Goal: Task Accomplishment & Management: Complete application form

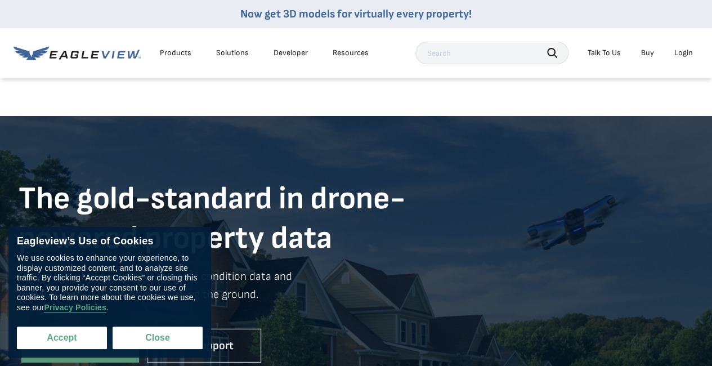
click at [64, 337] on button "Accept" at bounding box center [62, 338] width 90 height 23
checkbox input "true"
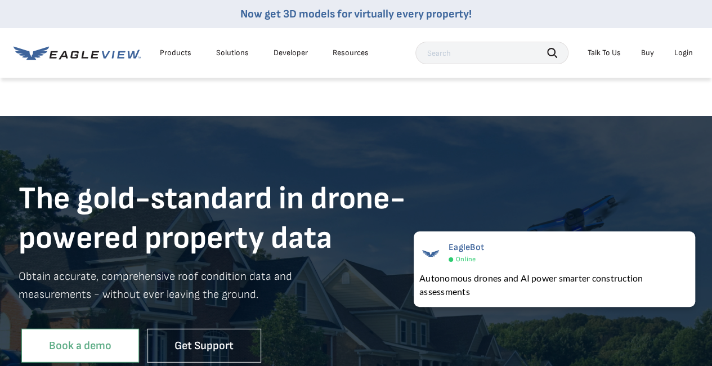
click at [71, 345] on link "Book a demo" at bounding box center [80, 345] width 118 height 34
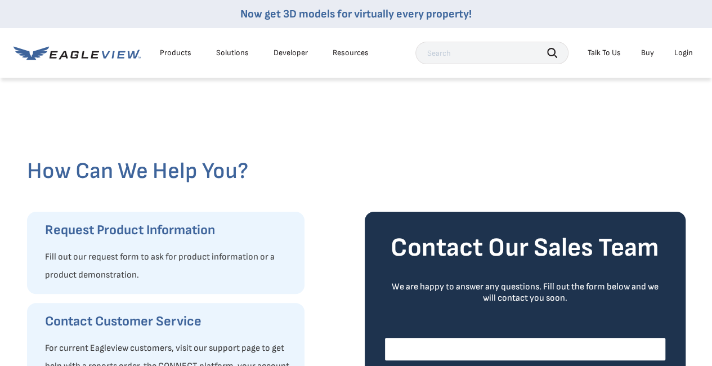
click at [423, 352] on input "First Name *" at bounding box center [525, 349] width 280 height 23
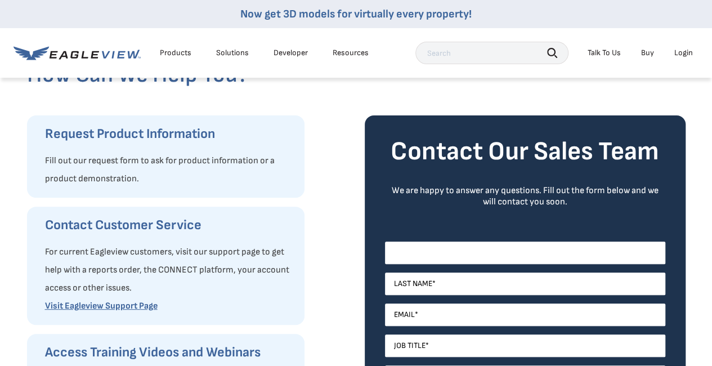
scroll to position [99, 0]
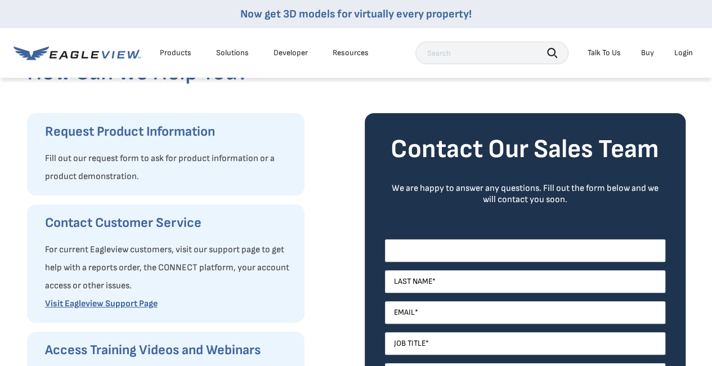
click at [420, 248] on input "First Name *" at bounding box center [525, 250] width 280 height 23
drag, startPoint x: 420, startPoint y: 248, endPoint x: 438, endPoint y: 216, distance: 37.3
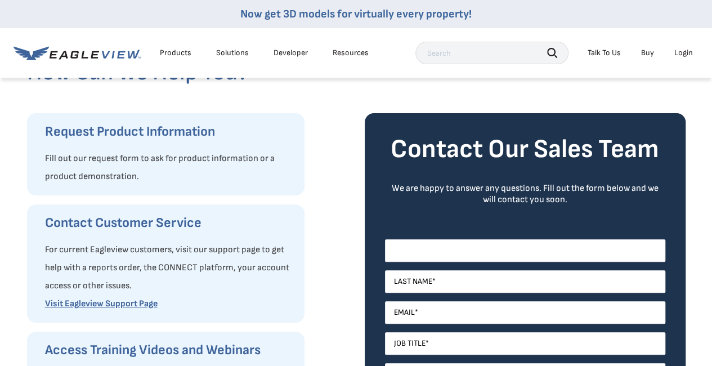
click at [438, 216] on form "Contact Our Sales Team We are happy to answer any questions. Fill out the form …" at bounding box center [525, 369] width 280 height 473
type input "[PERSON_NAME]"
type input "[EMAIL_ADDRESS][DOMAIN_NAME]"
type input "[US_STATE] Patriot Roofing"
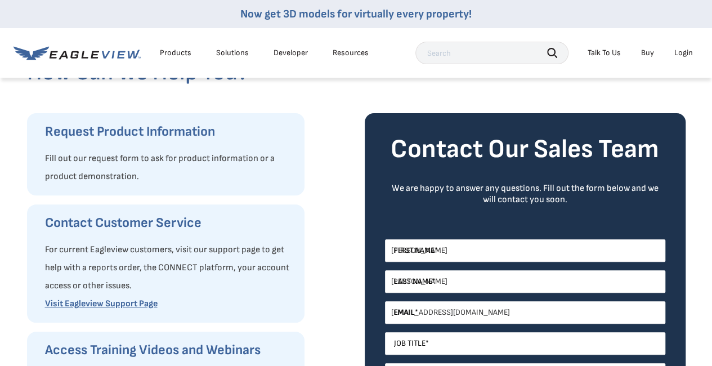
select select "[GEOGRAPHIC_DATA]"
type input "13252131923"
select select "[US_STATE]"
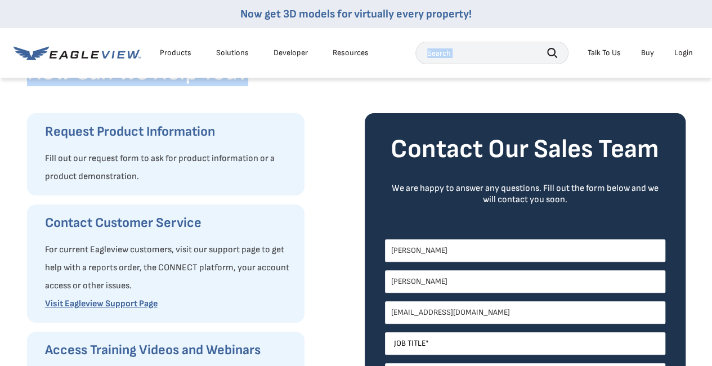
drag, startPoint x: 498, startPoint y: 74, endPoint x: 660, endPoint y: 79, distance: 162.2
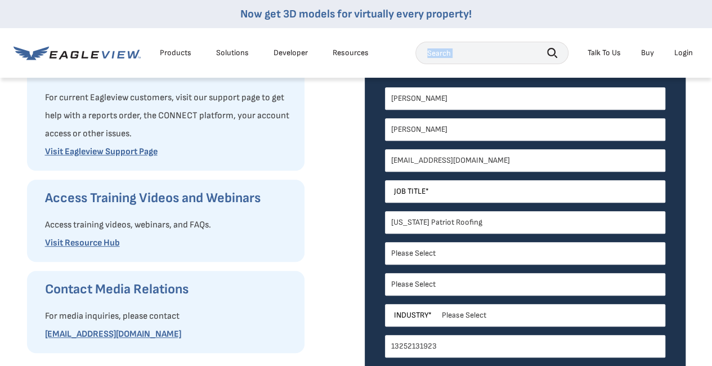
scroll to position [244, 0]
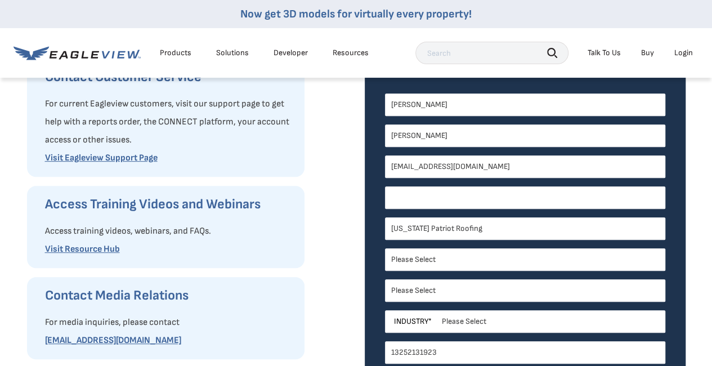
click at [467, 202] on input "Job Title *" at bounding box center [525, 197] width 280 height 23
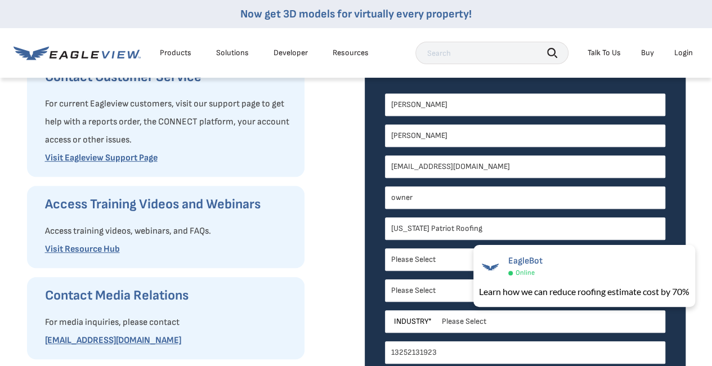
type input "owner"
click at [468, 322] on select "Please Select Architects & Engineering Construction Electric/Gas Utilities Gove…" at bounding box center [525, 321] width 280 height 23
select select "Construction"
click at [385, 310] on select "Please Select Architects & Engineering Construction Electric/Gas Utilities Gove…" at bounding box center [525, 321] width 280 height 23
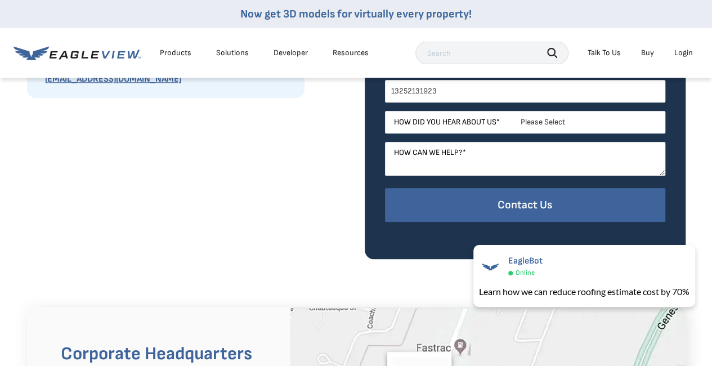
scroll to position [508, 0]
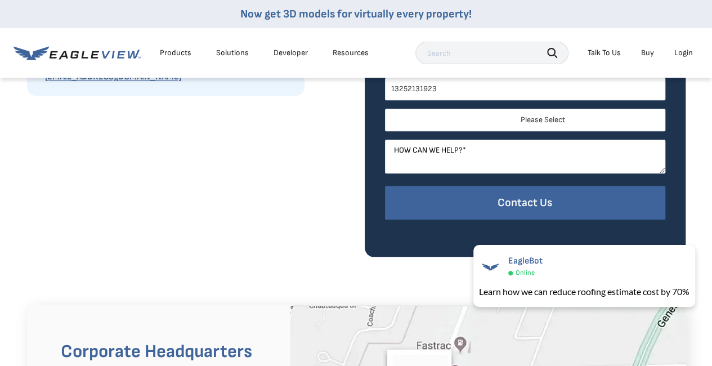
click at [534, 114] on select "Please Select Search Engine Social Media Word of Mouth Podcast Online Advertise…" at bounding box center [525, 120] width 280 height 23
select select "Search Engine"
click at [385, 109] on select "Please Select Search Engine Social Media Word of Mouth Podcast Online Advertise…" at bounding box center [525, 120] width 280 height 23
click at [504, 155] on textarea "How can we help? *" at bounding box center [525, 157] width 280 height 34
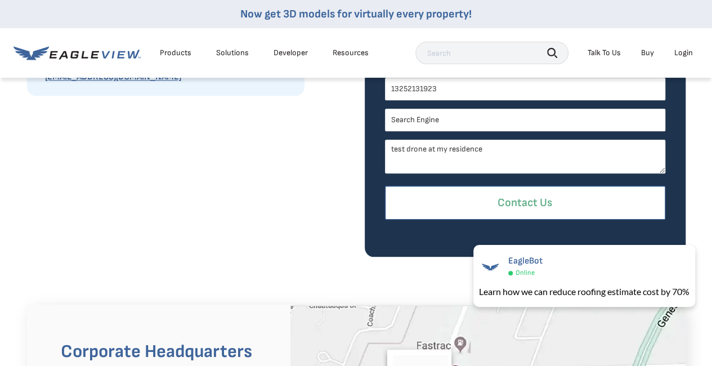
type textarea "test drone at my residence"
click at [512, 199] on input "Contact Us" at bounding box center [525, 203] width 280 height 34
